Goal: Information Seeking & Learning: Learn about a topic

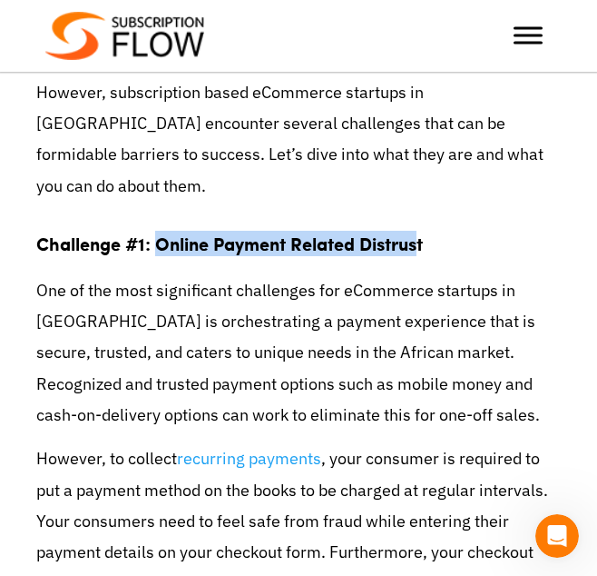
drag, startPoint x: 159, startPoint y: 119, endPoint x: 423, endPoint y: 117, distance: 264.2
click at [423, 231] on strong "Challenge #1: Online Payment Related Distrust" at bounding box center [229, 243] width 387 height 25
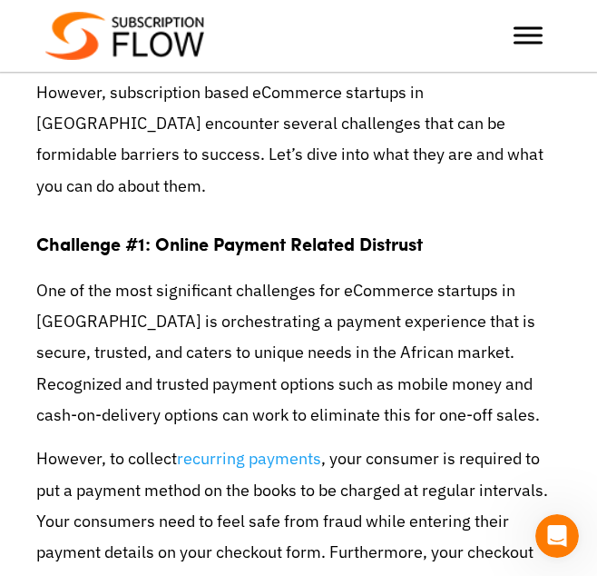
click at [242, 275] on p "One of the most significant challenges for eCommerce startups in [GEOGRAPHIC_DA…" at bounding box center [298, 352] width 525 height 155
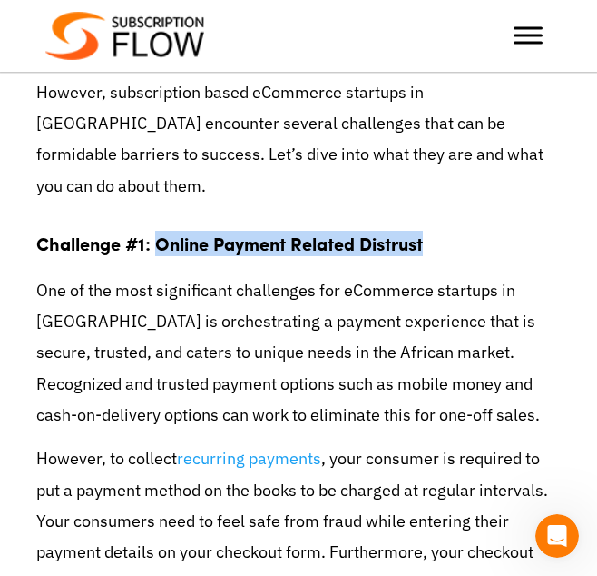
drag, startPoint x: 157, startPoint y: 121, endPoint x: 429, endPoint y: 126, distance: 272.5
click at [429, 214] on h2 "Challenge #1: Online Payment Related Distrust" at bounding box center [298, 237] width 525 height 46
drag, startPoint x: 429, startPoint y: 126, endPoint x: 385, endPoint y: 113, distance: 46.3
copy strong "Online Payment Related Distrust"
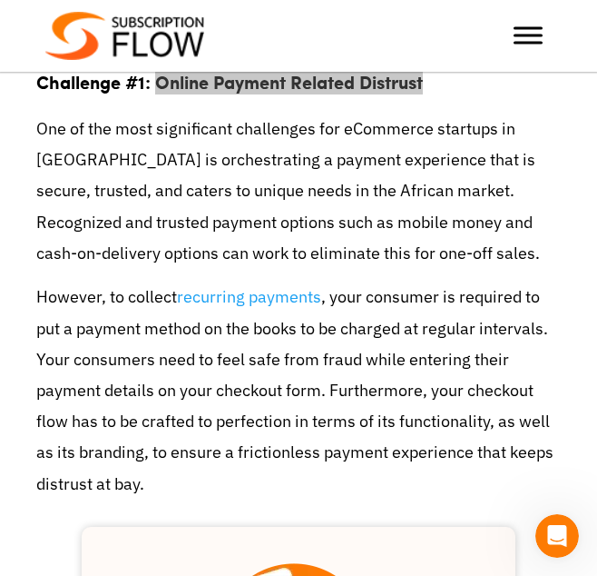
scroll to position [1832, 0]
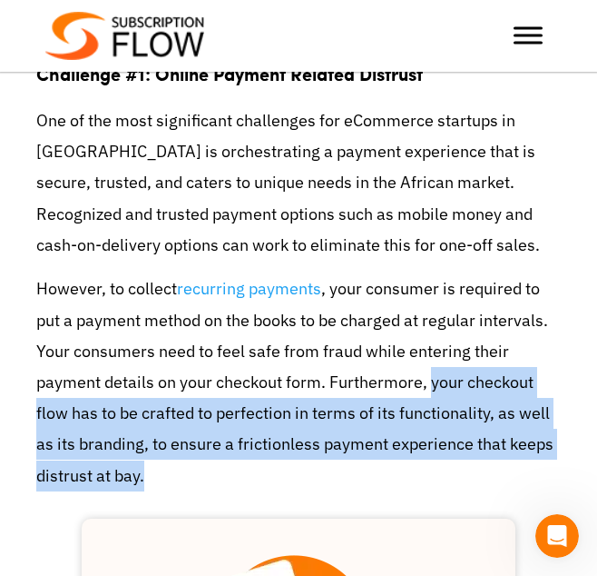
drag, startPoint x: 429, startPoint y: 261, endPoint x: 532, endPoint y: 345, distance: 133.6
click at [532, 345] on p "However, to collect recurring payments , your consumer is required to put a pay…" at bounding box center [298, 381] width 525 height 217
drag, startPoint x: 532, startPoint y: 345, endPoint x: 463, endPoint y: 286, distance: 90.8
copy p "your checkout flow has to be crafted to perfection in terms of its functionalit…"
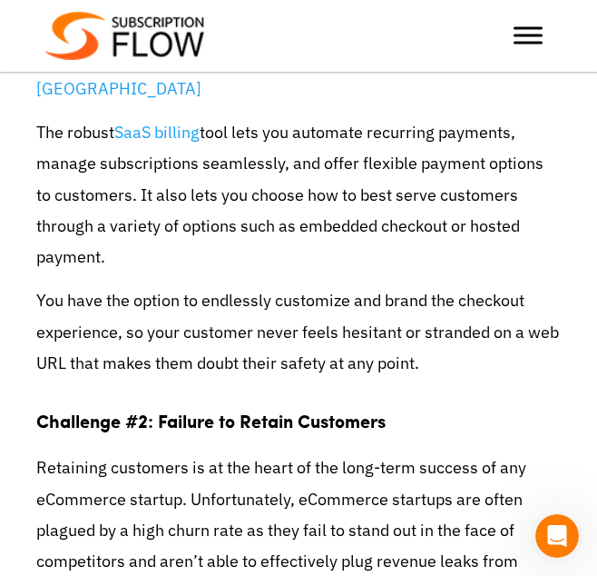
scroll to position [3334, 0]
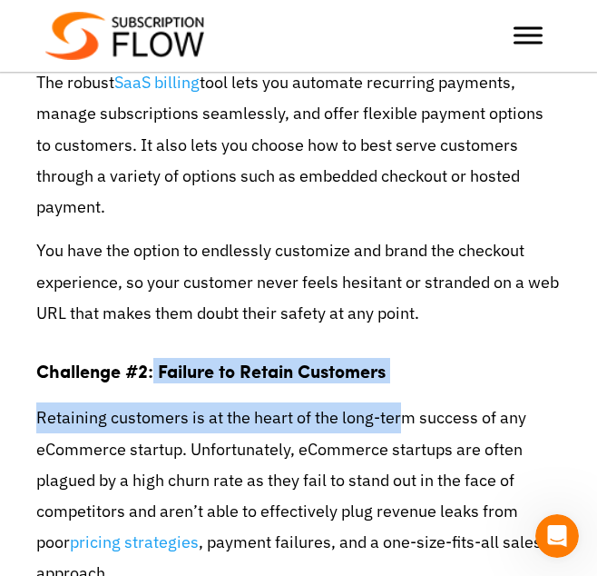
drag, startPoint x: 155, startPoint y: 190, endPoint x: 400, endPoint y: 205, distance: 245.6
click at [400, 205] on div "The eCommerce industry in [GEOGRAPHIC_DATA] is booming. The continent of 1.4 bi…" at bounding box center [298, 273] width 525 height 5747
click at [498, 341] on h2 "Challenge #2: Failure to Retain Customers" at bounding box center [298, 364] width 525 height 46
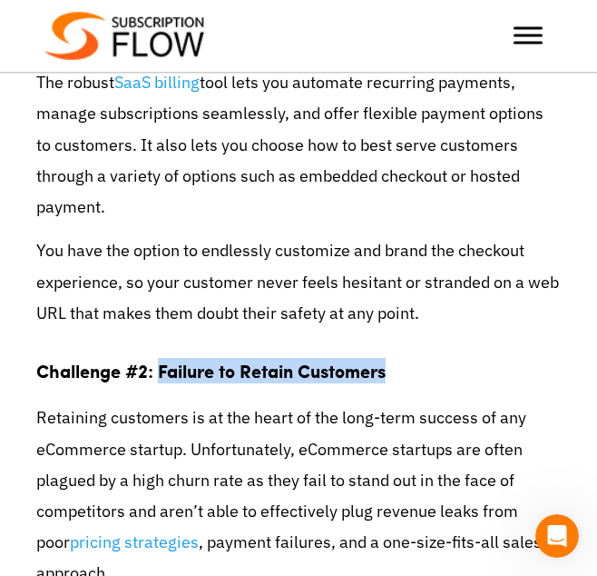
drag, startPoint x: 162, startPoint y: 182, endPoint x: 411, endPoint y: 182, distance: 249.7
click at [411, 341] on h2 "Challenge #2: Failure to Retain Customers" at bounding box center [298, 364] width 525 height 46
drag, startPoint x: 411, startPoint y: 182, endPoint x: 348, endPoint y: 182, distance: 63.6
copy strong "Failure to Retain Customers"
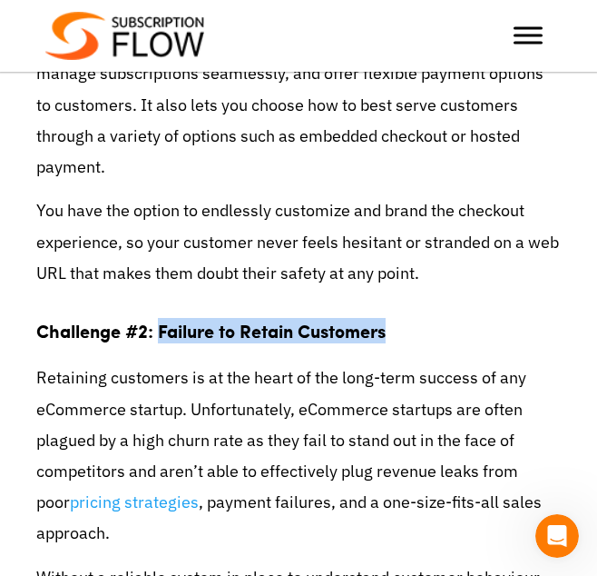
scroll to position [3375, 0]
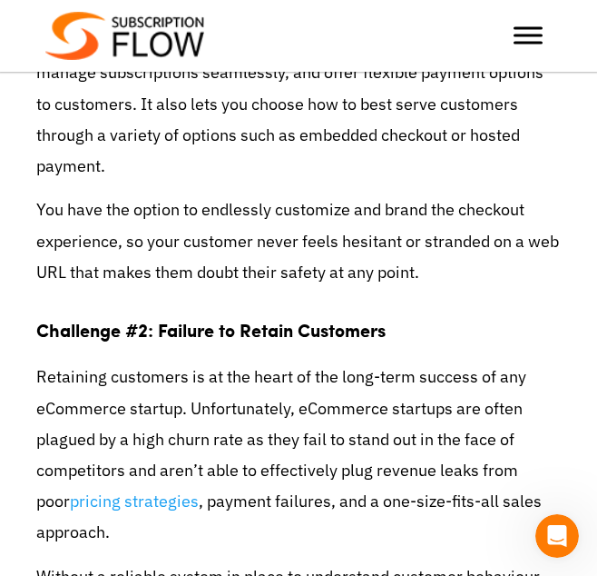
click at [366, 361] on p "Retaining customers is at the heart of the long-term success of any eCommerce s…" at bounding box center [298, 454] width 525 height 186
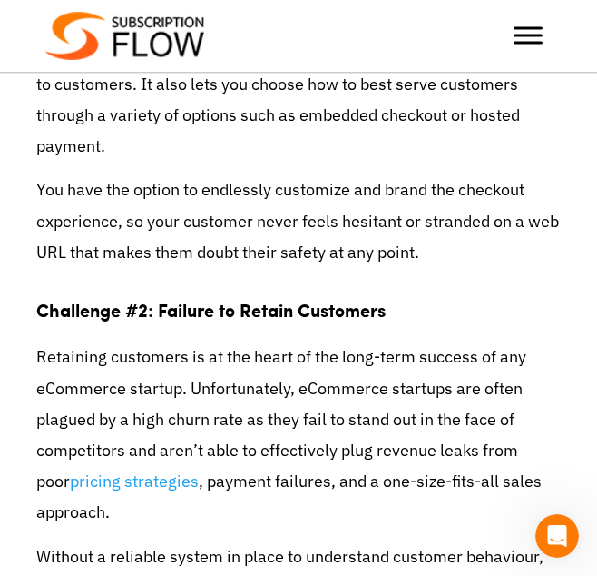
scroll to position [3397, 0]
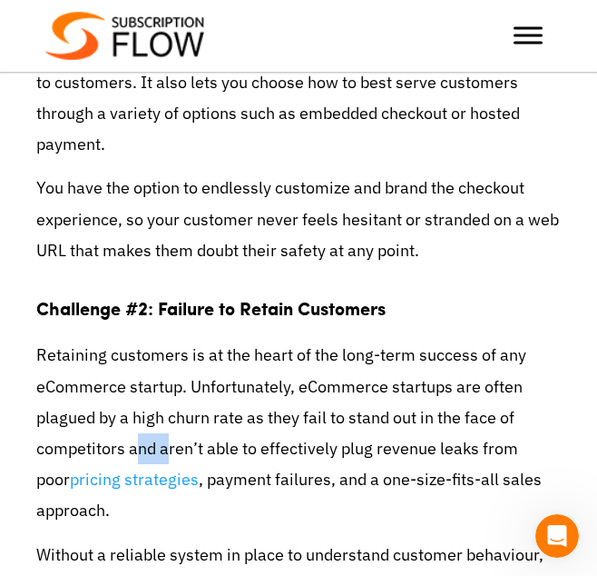
drag, startPoint x: 131, startPoint y: 263, endPoint x: 169, endPoint y: 261, distance: 38.2
click at [169, 340] on p "Retaining customers is at the heart of the long-term success of any eCommerce s…" at bounding box center [298, 433] width 525 height 186
drag, startPoint x: 169, startPoint y: 261, endPoint x: 157, endPoint y: 267, distance: 13.4
click at [157, 340] on p "Retaining customers is at the heart of the long-term success of any eCommerce s…" at bounding box center [298, 433] width 525 height 186
drag, startPoint x: 157, startPoint y: 267, endPoint x: 250, endPoint y: 268, distance: 92.6
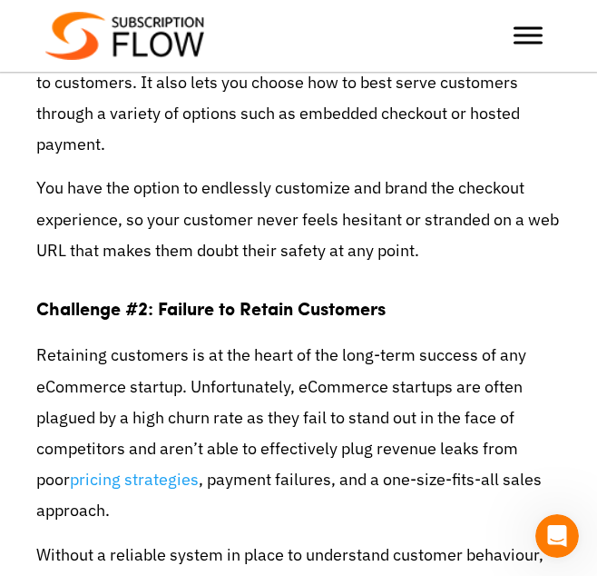
click at [250, 340] on p "Retaining customers is at the heart of the long-term success of any eCommerce s…" at bounding box center [298, 433] width 525 height 186
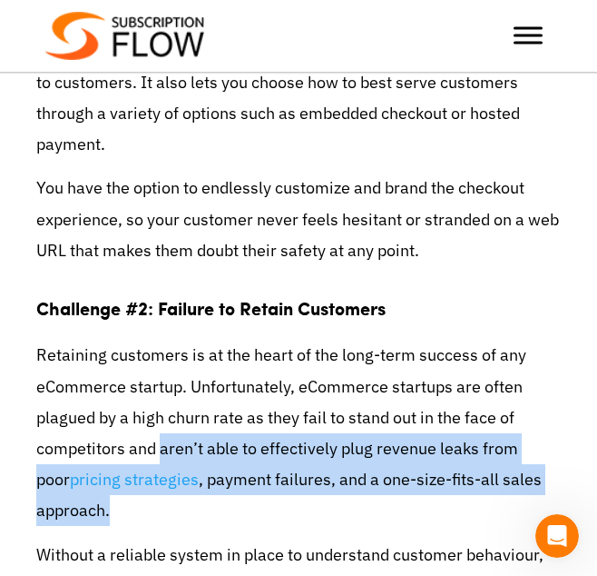
drag, startPoint x: 157, startPoint y: 266, endPoint x: 546, endPoint y: 324, distance: 392.9
click at [546, 340] on p "Retaining customers is at the heart of the long-term success of any eCommerce s…" at bounding box center [298, 433] width 525 height 186
drag, startPoint x: 546, startPoint y: 324, endPoint x: 402, endPoint y: 271, distance: 152.8
copy p "aren’t able to effectively plug revenue leaks from poor pricing strategies , pa…"
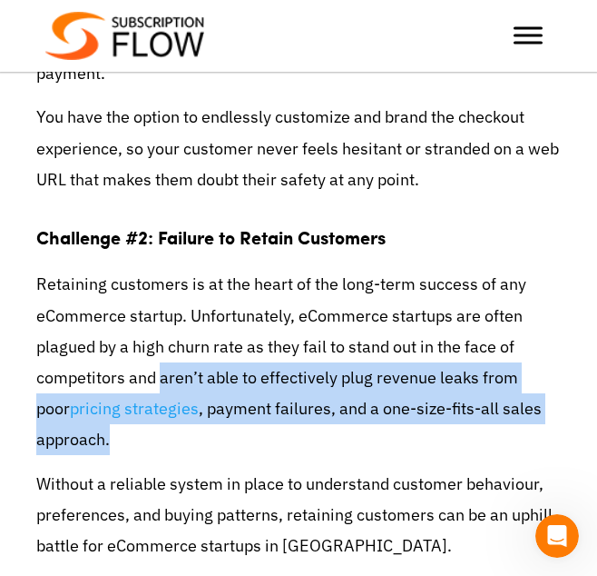
scroll to position [3466, 0]
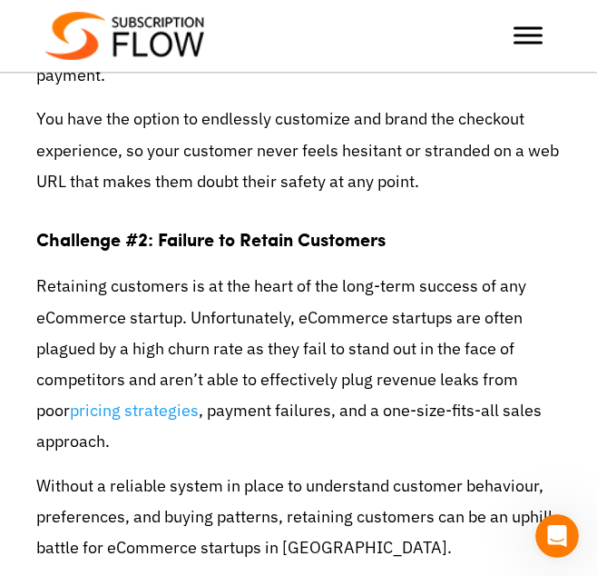
click at [389, 277] on div "The eCommerce industry in [GEOGRAPHIC_DATA] is booming. The continent of 1.4 bi…" at bounding box center [298, 142] width 525 height 5747
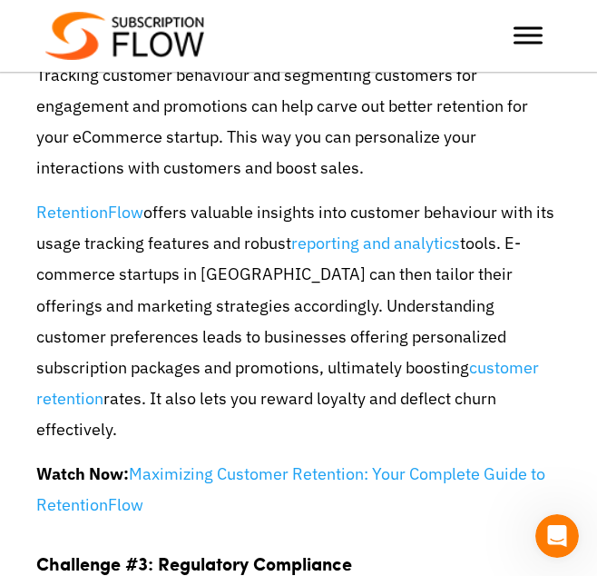
scroll to position [4042, 0]
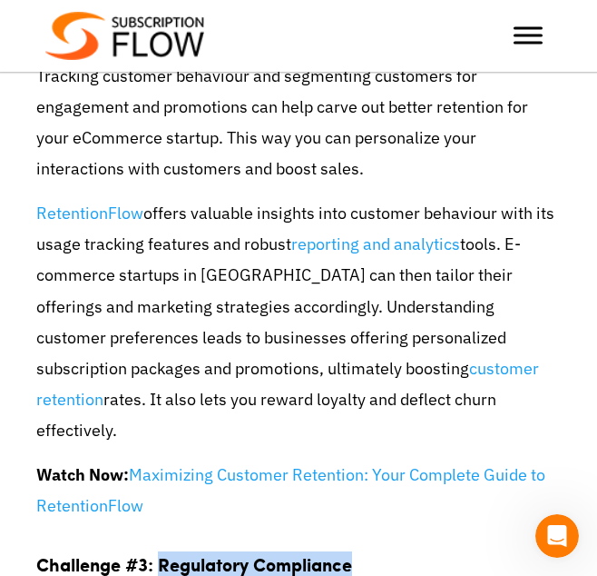
drag, startPoint x: 163, startPoint y: 350, endPoint x: 354, endPoint y: 356, distance: 191.7
click at [352, 551] on strong "Challenge #3: Regulatory Compliance" at bounding box center [194, 563] width 316 height 25
drag, startPoint x: 354, startPoint y: 356, endPoint x: 321, endPoint y: 349, distance: 33.5
copy strong "Regulatory Compliance"
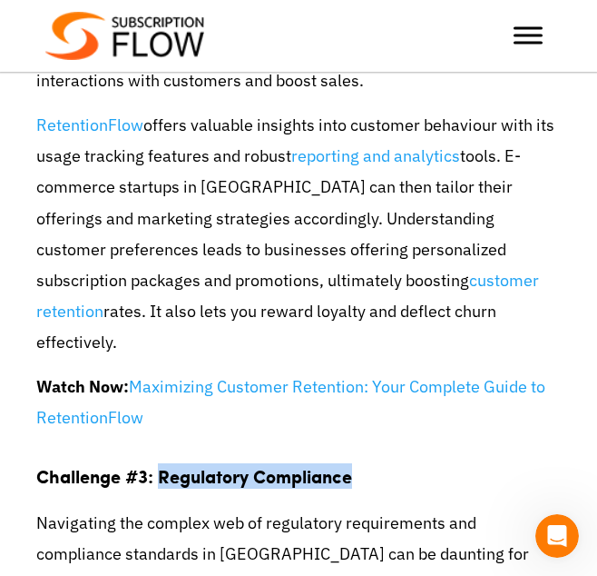
scroll to position [4207, 0]
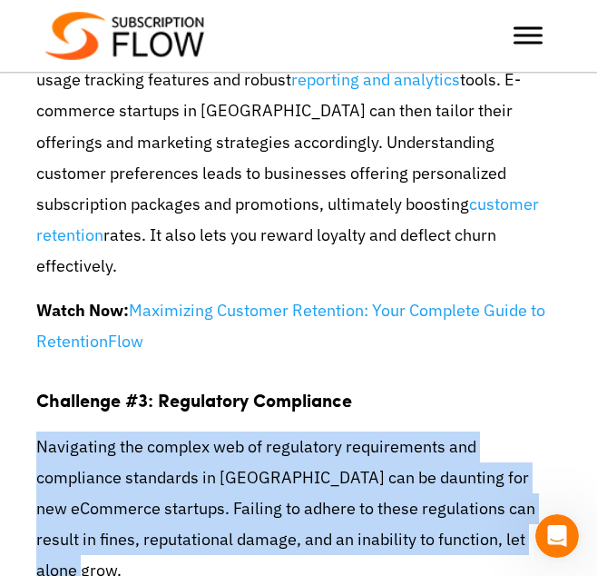
drag, startPoint x: 35, startPoint y: 227, endPoint x: 410, endPoint y: 338, distance: 390.1
drag, startPoint x: 410, startPoint y: 338, endPoint x: 338, endPoint y: 299, distance: 81.7
copy p "Navigating the complex web of regulatory requirements and compliance standards …"
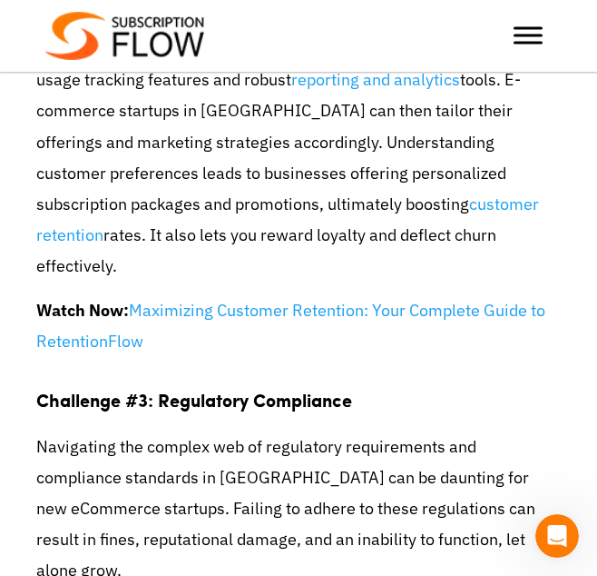
click at [429, 5] on header "Support Login Best Subscription Management and Billing Software 2023 Subscripti…" at bounding box center [298, 36] width 597 height 72
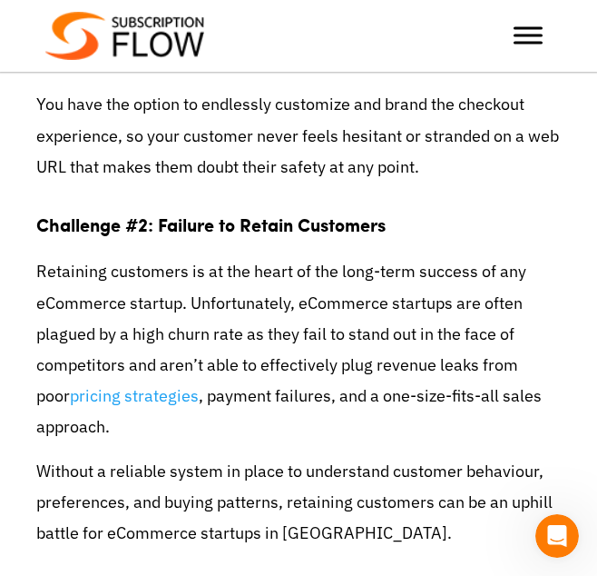
scroll to position [3475, 0]
